Goal: Task Accomplishment & Management: Manage account settings

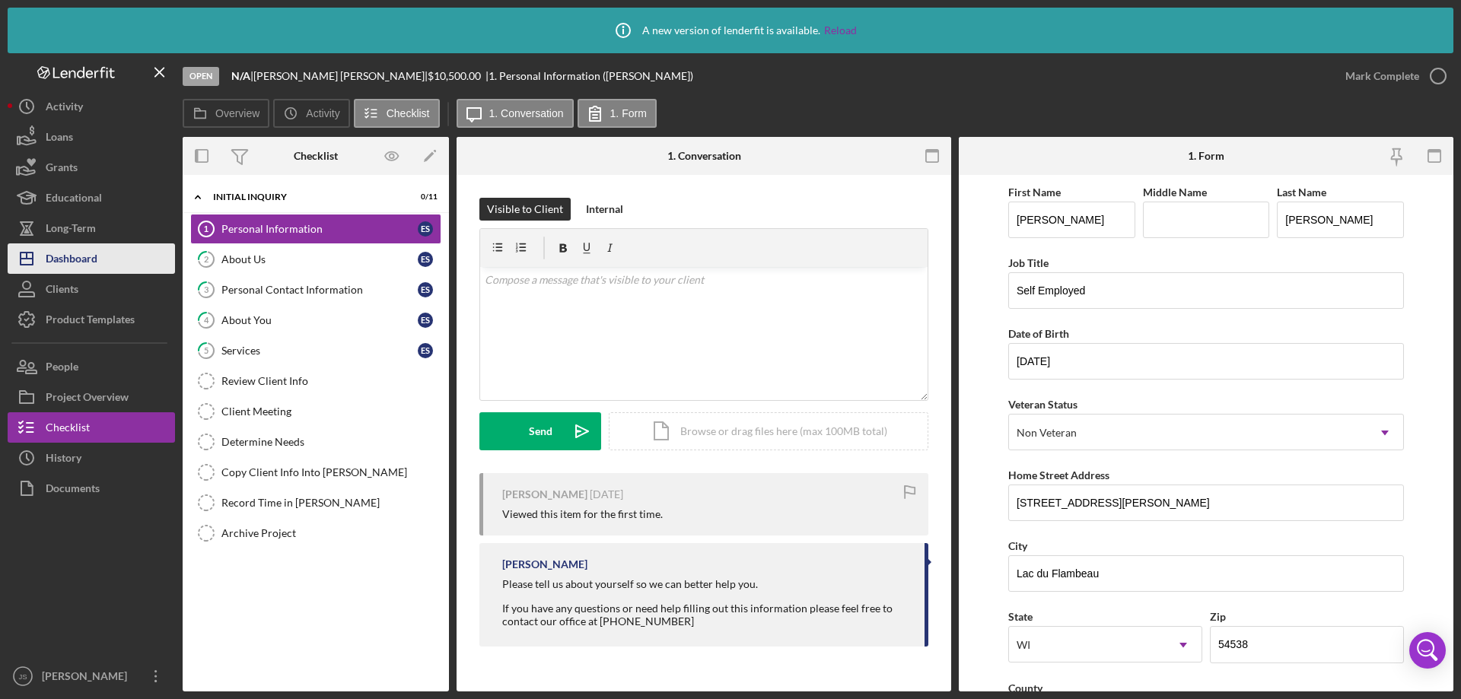
click at [104, 254] on button "Icon/Dashboard Dashboard" at bounding box center [91, 258] width 167 height 30
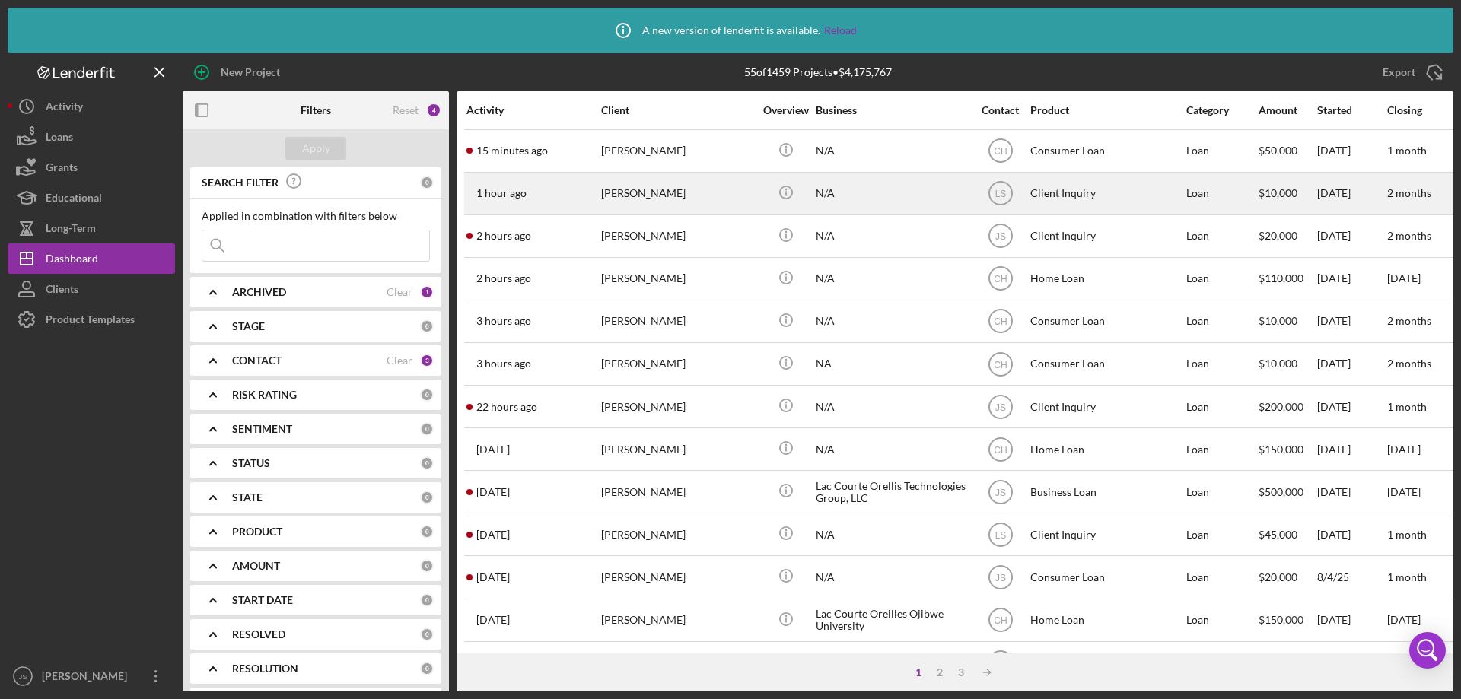
click at [1354, 179] on div "[DATE]" at bounding box center [1351, 193] width 68 height 40
